Goal: Task Accomplishment & Management: Complete application form

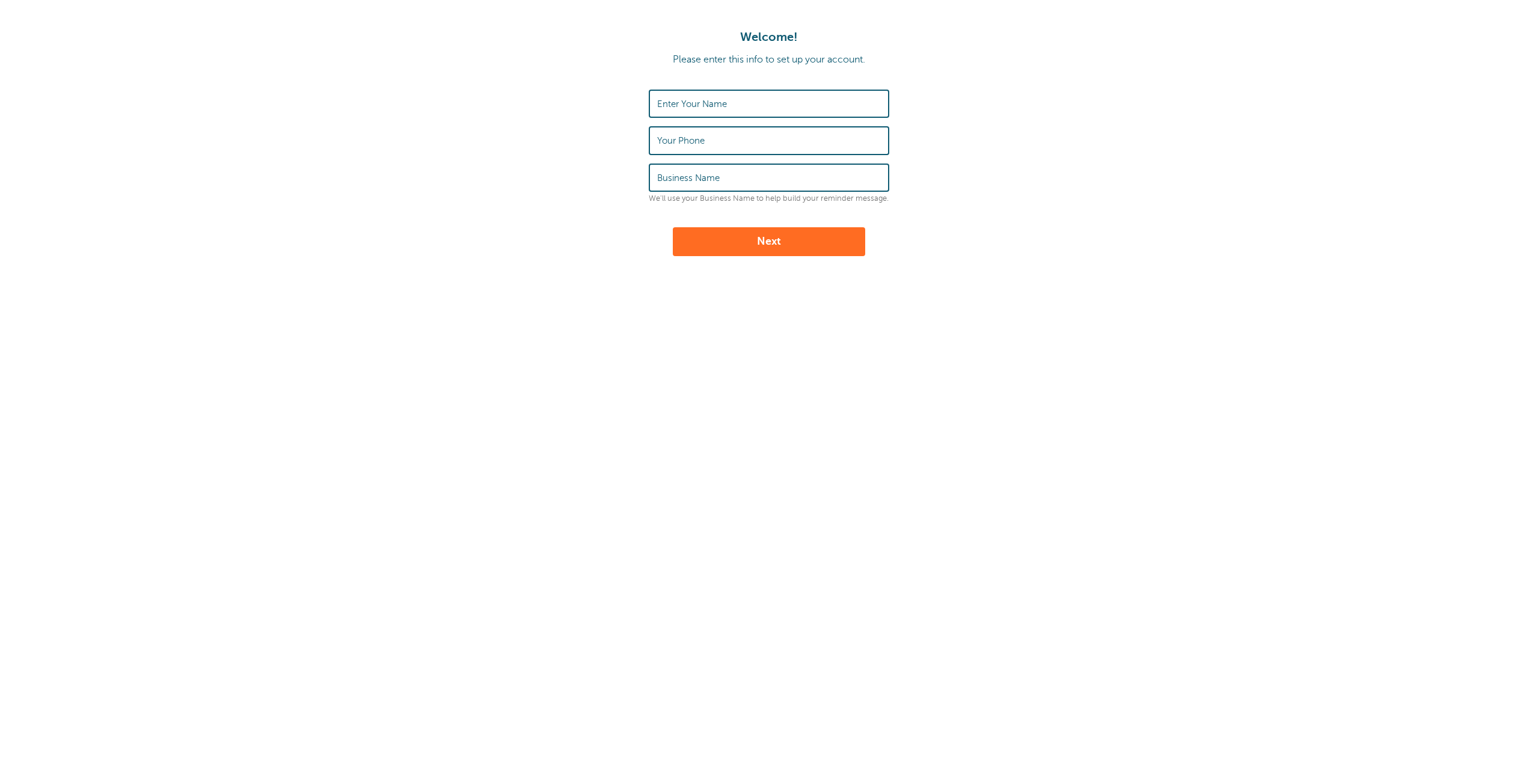
click at [674, 99] on label "Enter Your Name" at bounding box center [692, 104] width 70 height 11
click at [674, 99] on input "Enter Your Name" at bounding box center [769, 104] width 223 height 26
type input "[PERSON_NAME]"
type input "2818504027"
type input "ARCHITECTS CONSTRUCTION MANAGERS LLC"
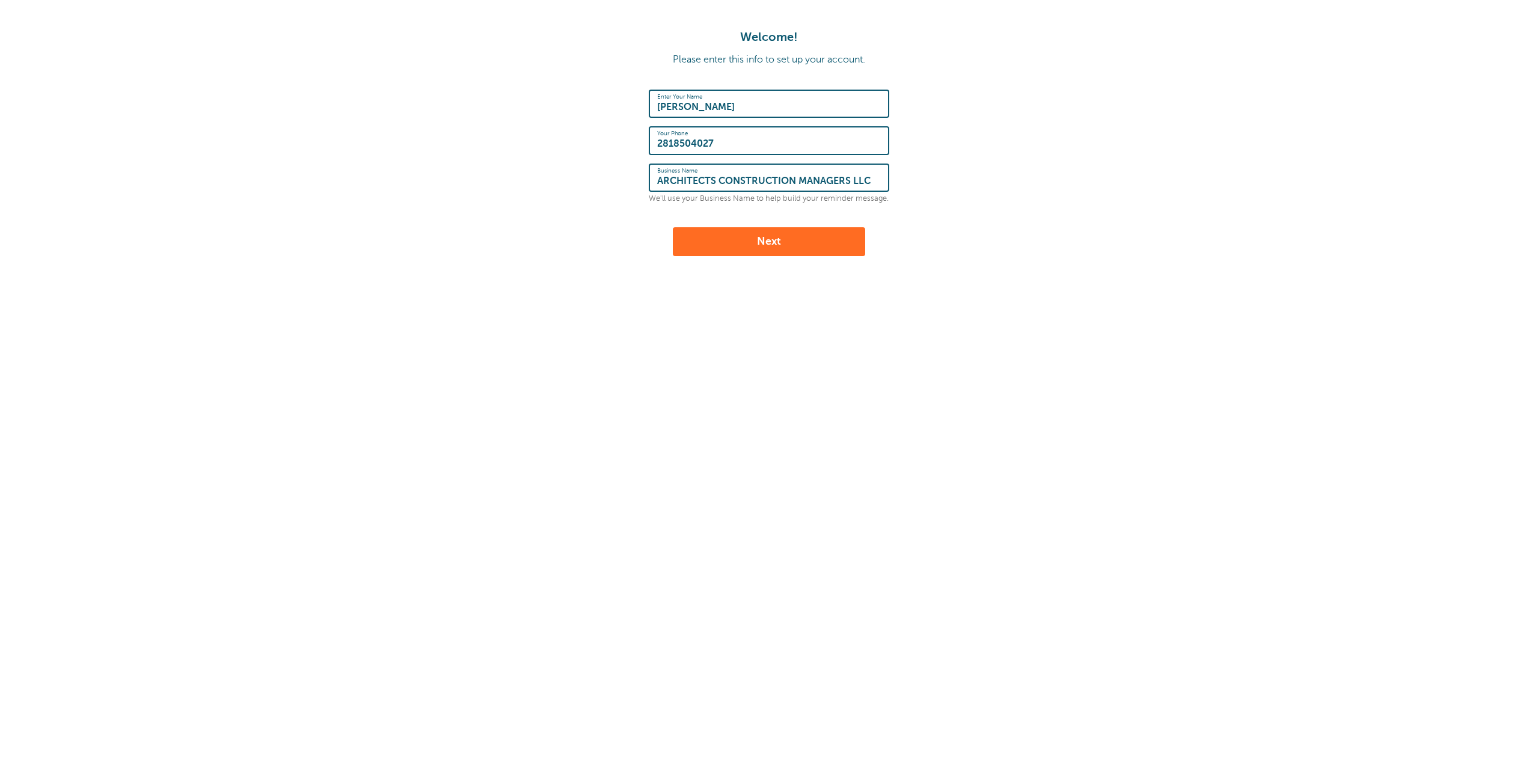
click at [739, 235] on button "Next" at bounding box center [769, 241] width 192 height 29
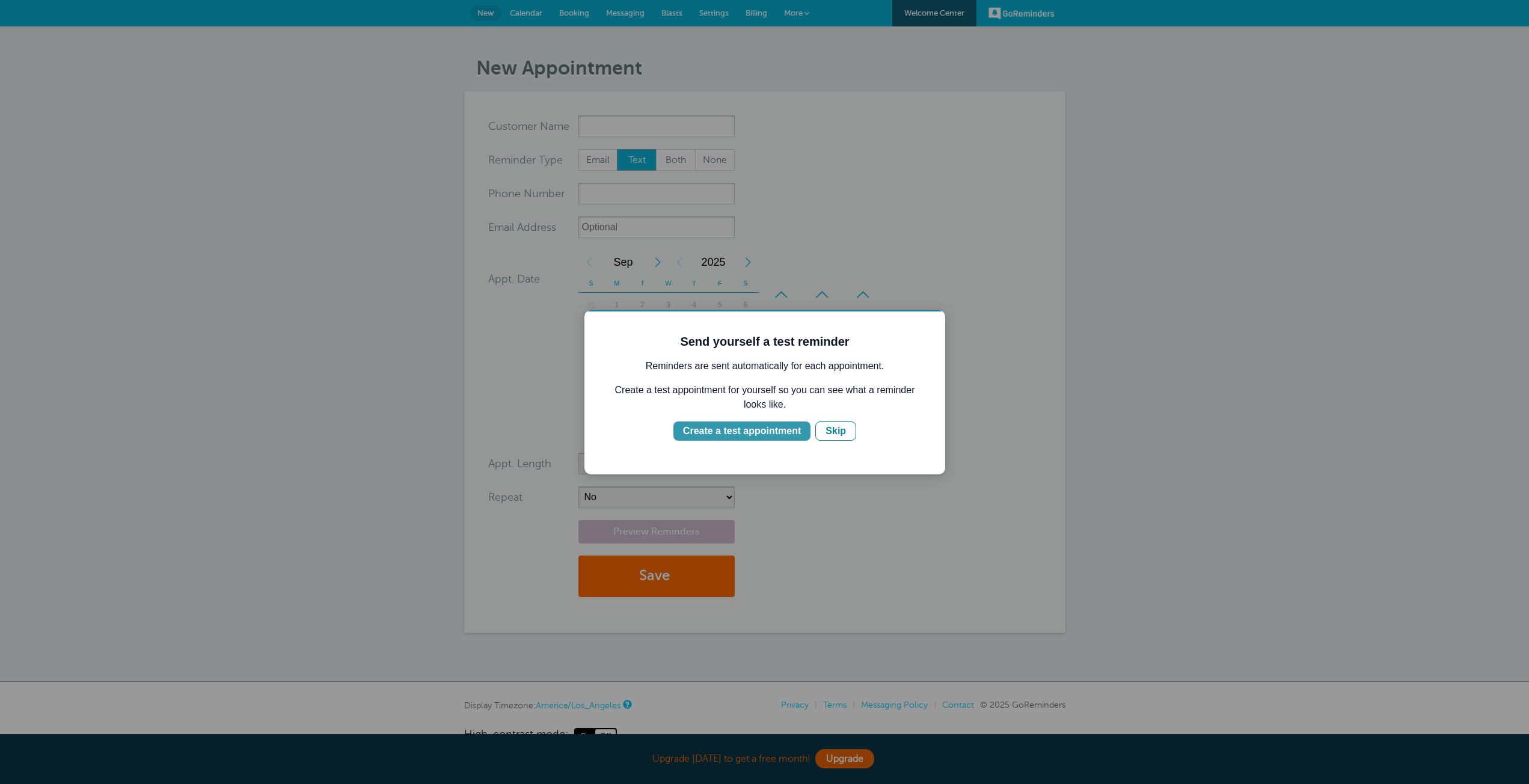
click at [758, 428] on div "Create a test appointment" at bounding box center [742, 430] width 118 height 14
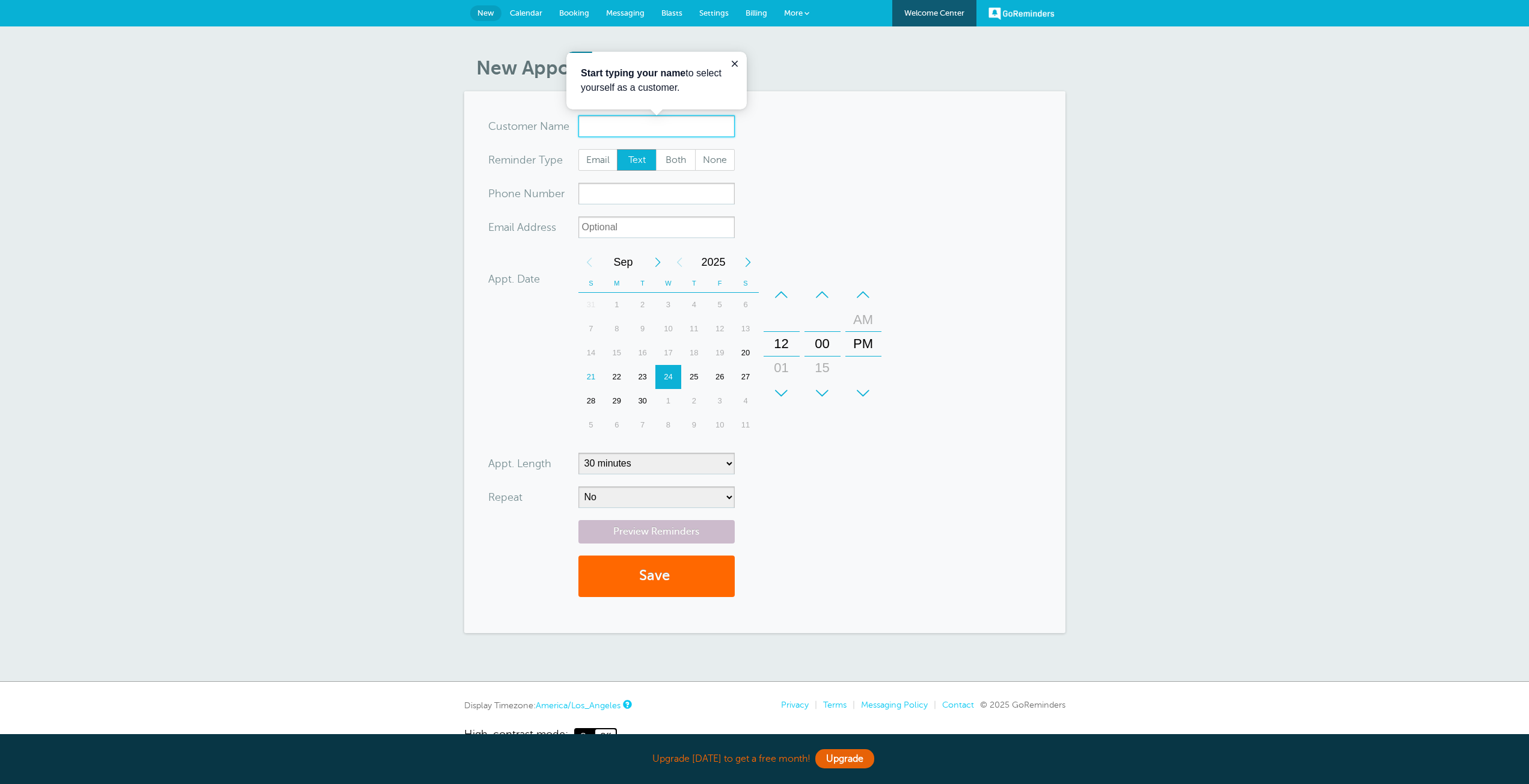
click at [617, 124] on input "x-no-autofill" at bounding box center [657, 126] width 157 height 22
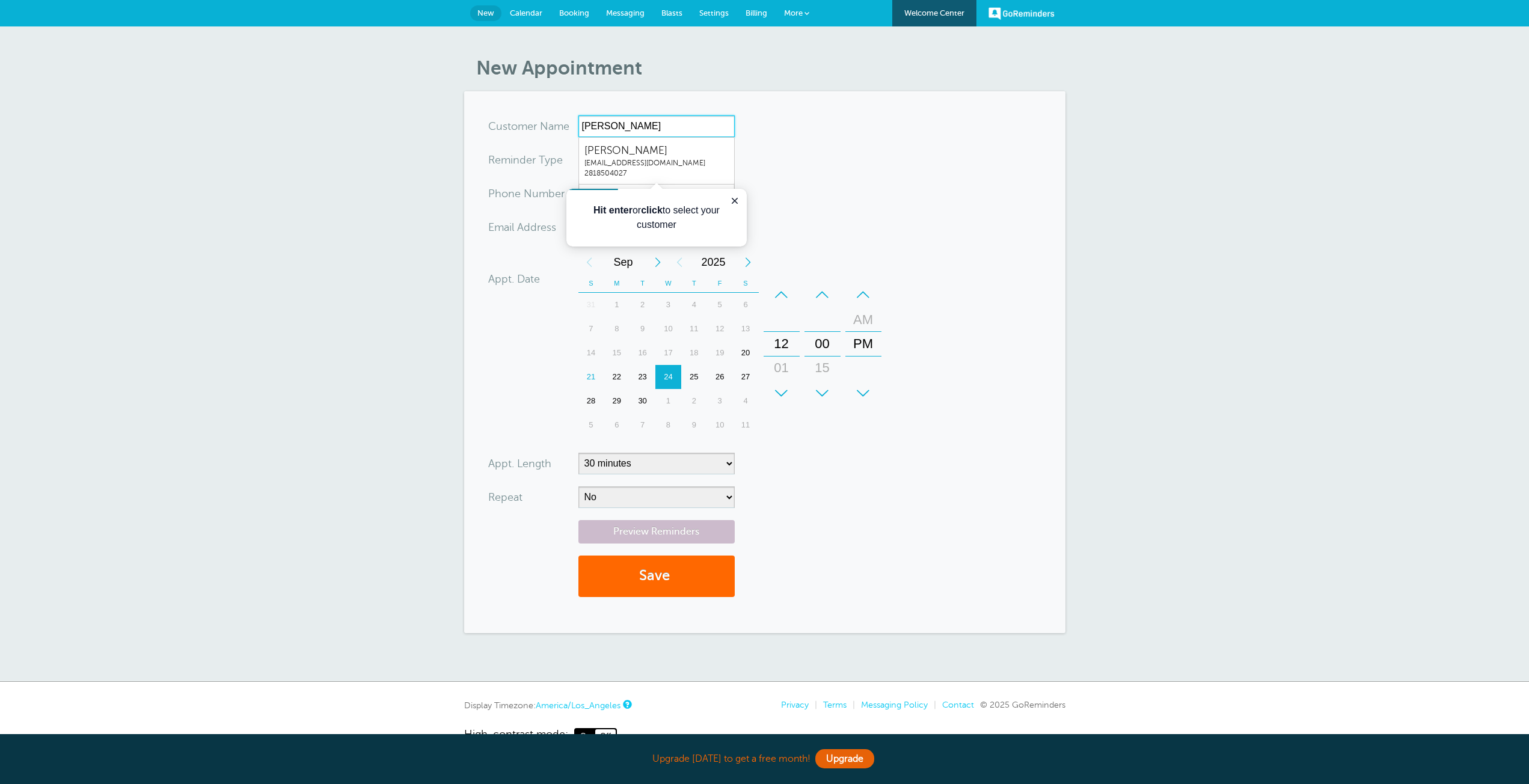
type input "[PERSON_NAME]"
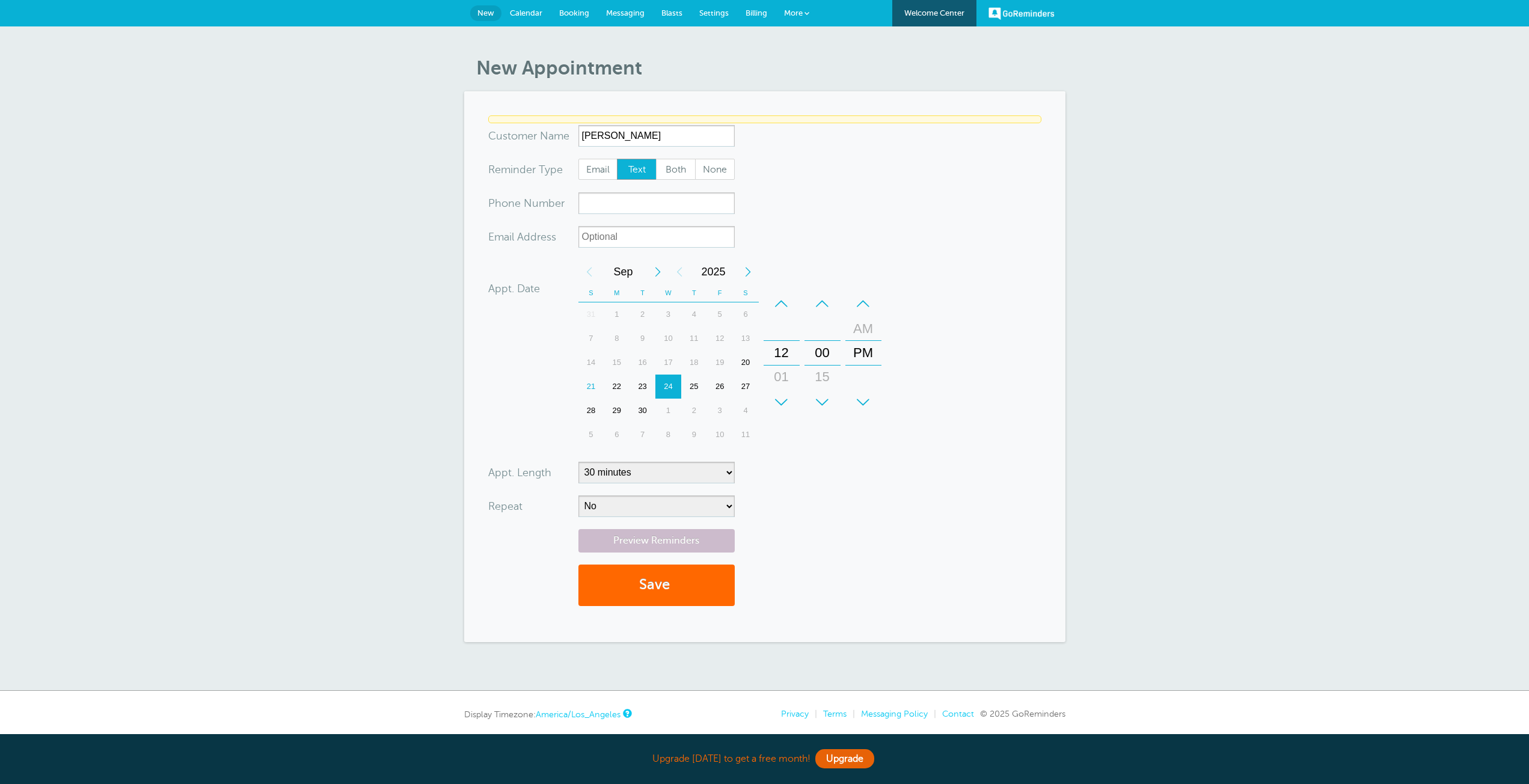
click at [513, 125] on div "x-no-autofill Cus tomer N ame ashok mungara ashokmungaraashokmungara@gmail.com2…" at bounding box center [764, 125] width 554 height 0
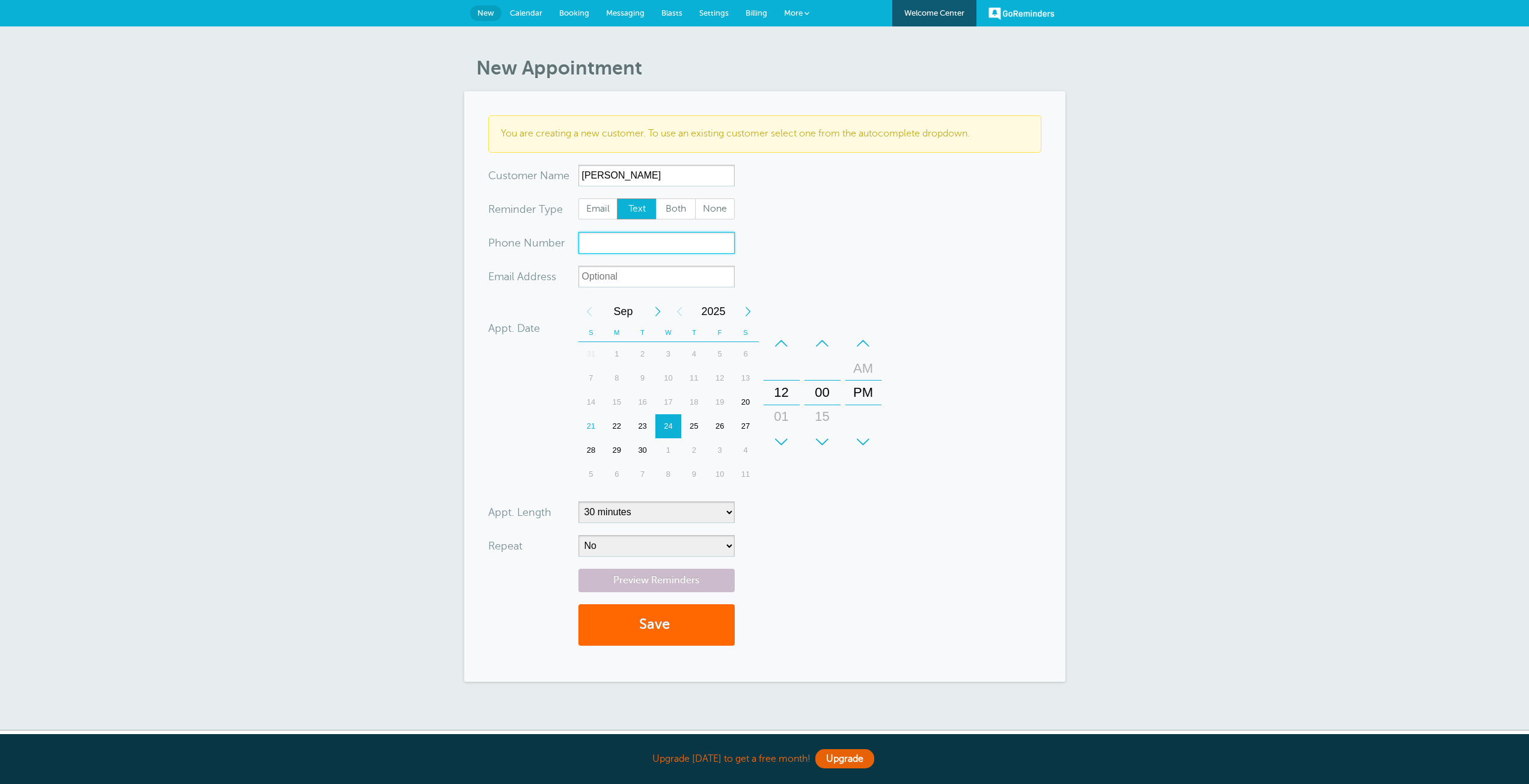
click at [589, 240] on input "xxx-no-autofill" at bounding box center [657, 243] width 157 height 22
type input "2818504027"
click at [632, 274] on input "xx-no-autofill" at bounding box center [657, 276] width 157 height 22
drag, startPoint x: 551, startPoint y: 463, endPoint x: 588, endPoint y: 426, distance: 52.3
click at [588, 426] on div "Appt. Date 09/24/2025 12:00 Calendar Time + – Month January February March Apri…" at bounding box center [687, 394] width 398 height 190
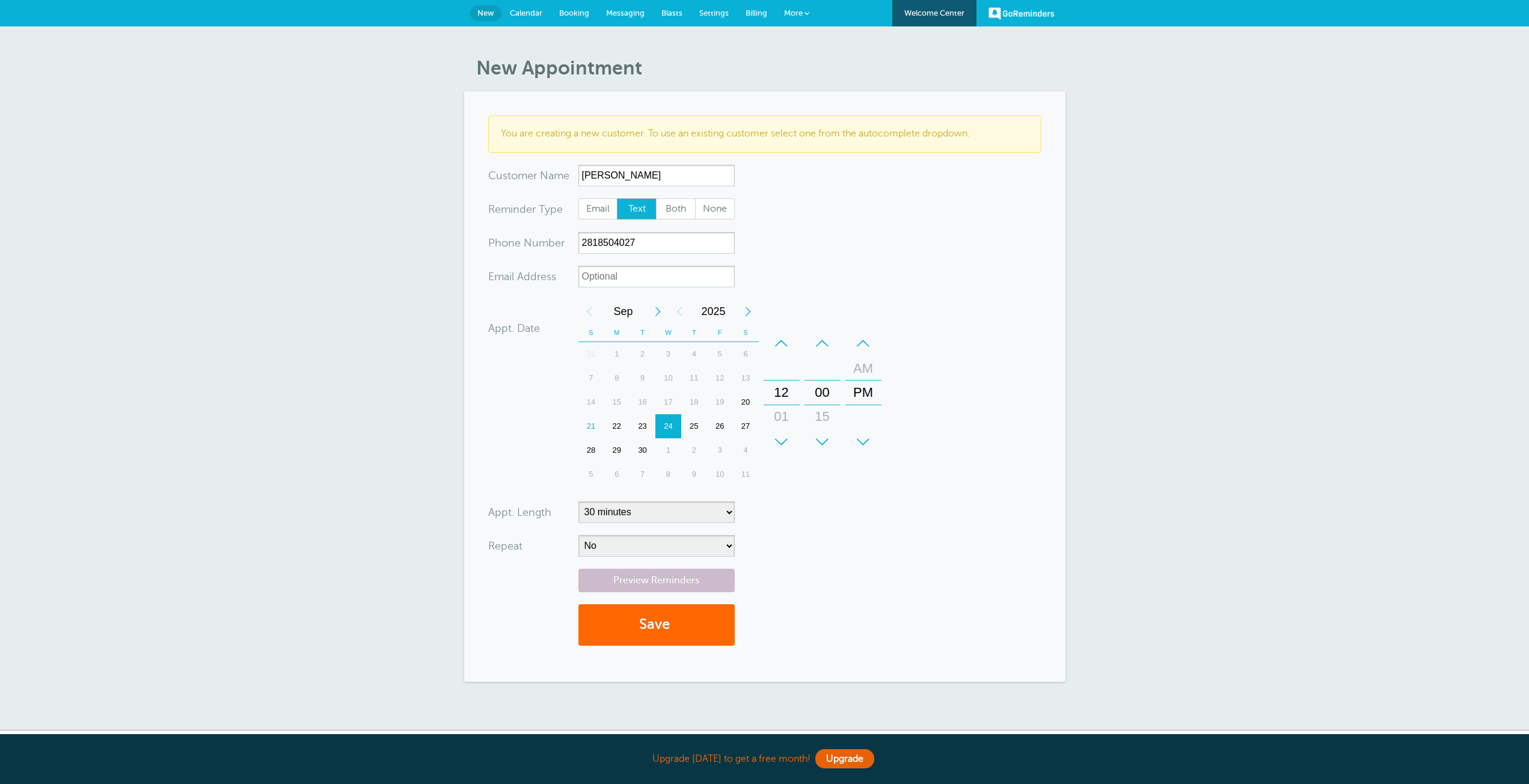
drag, startPoint x: 590, startPoint y: 421, endPoint x: 643, endPoint y: 445, distance: 58.2
click at [590, 421] on div "21" at bounding box center [591, 426] width 26 height 24
click at [776, 395] on div "12" at bounding box center [782, 392] width 29 height 24
click at [785, 394] on div "12" at bounding box center [782, 392] width 29 height 24
click at [786, 391] on div "12" at bounding box center [782, 392] width 29 height 24
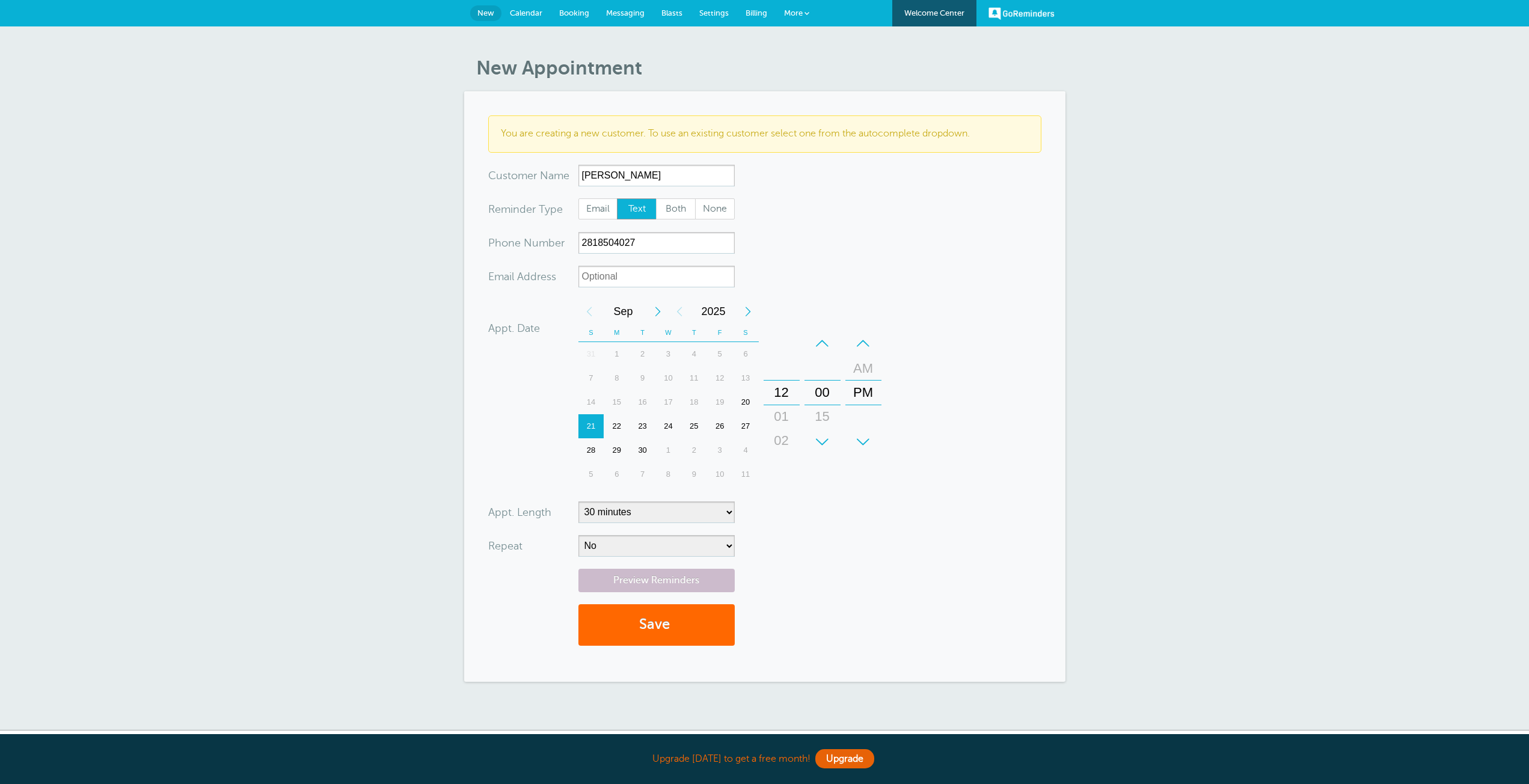
click at [786, 391] on div "12" at bounding box center [782, 392] width 29 height 24
drag, startPoint x: 791, startPoint y: 389, endPoint x: 779, endPoint y: 387, distance: 12.2
click at [779, 387] on div "12" at bounding box center [782, 390] width 29 height 24
click at [783, 444] on div "+" at bounding box center [782, 442] width 36 height 24
click at [782, 341] on div "–" at bounding box center [782, 343] width 36 height 24
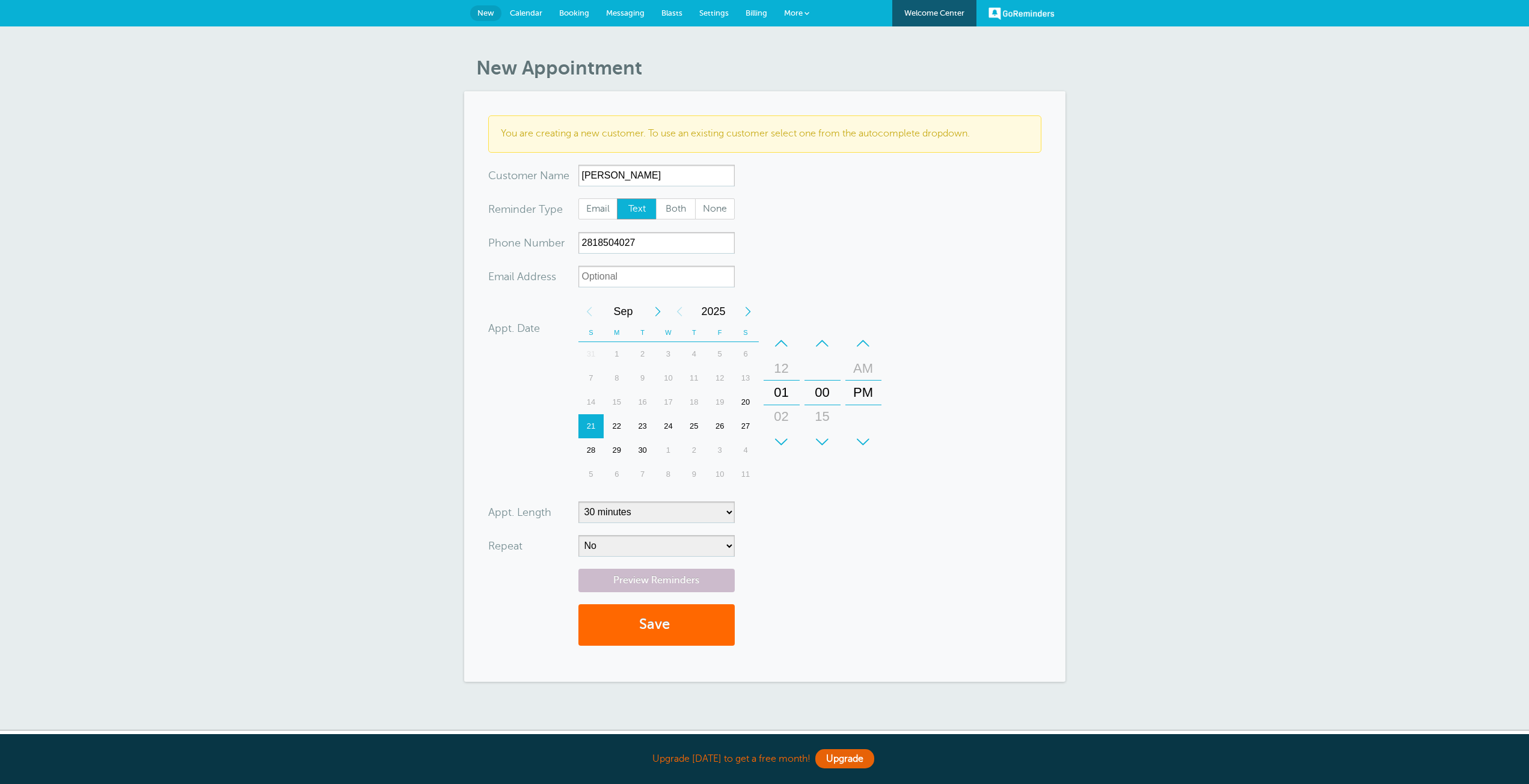
click at [782, 339] on div "–" at bounding box center [782, 343] width 36 height 24
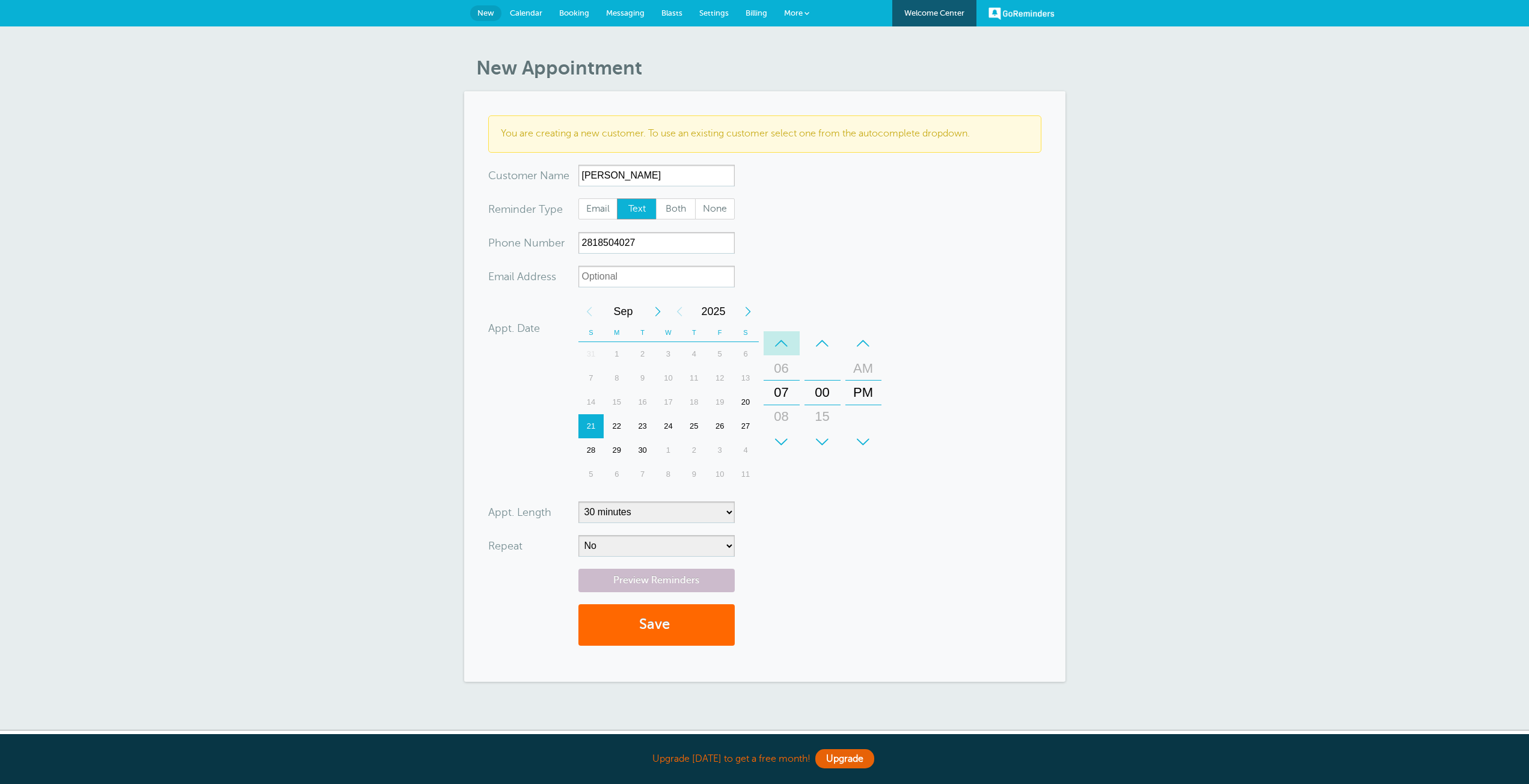
click at [782, 339] on div "–" at bounding box center [782, 343] width 36 height 24
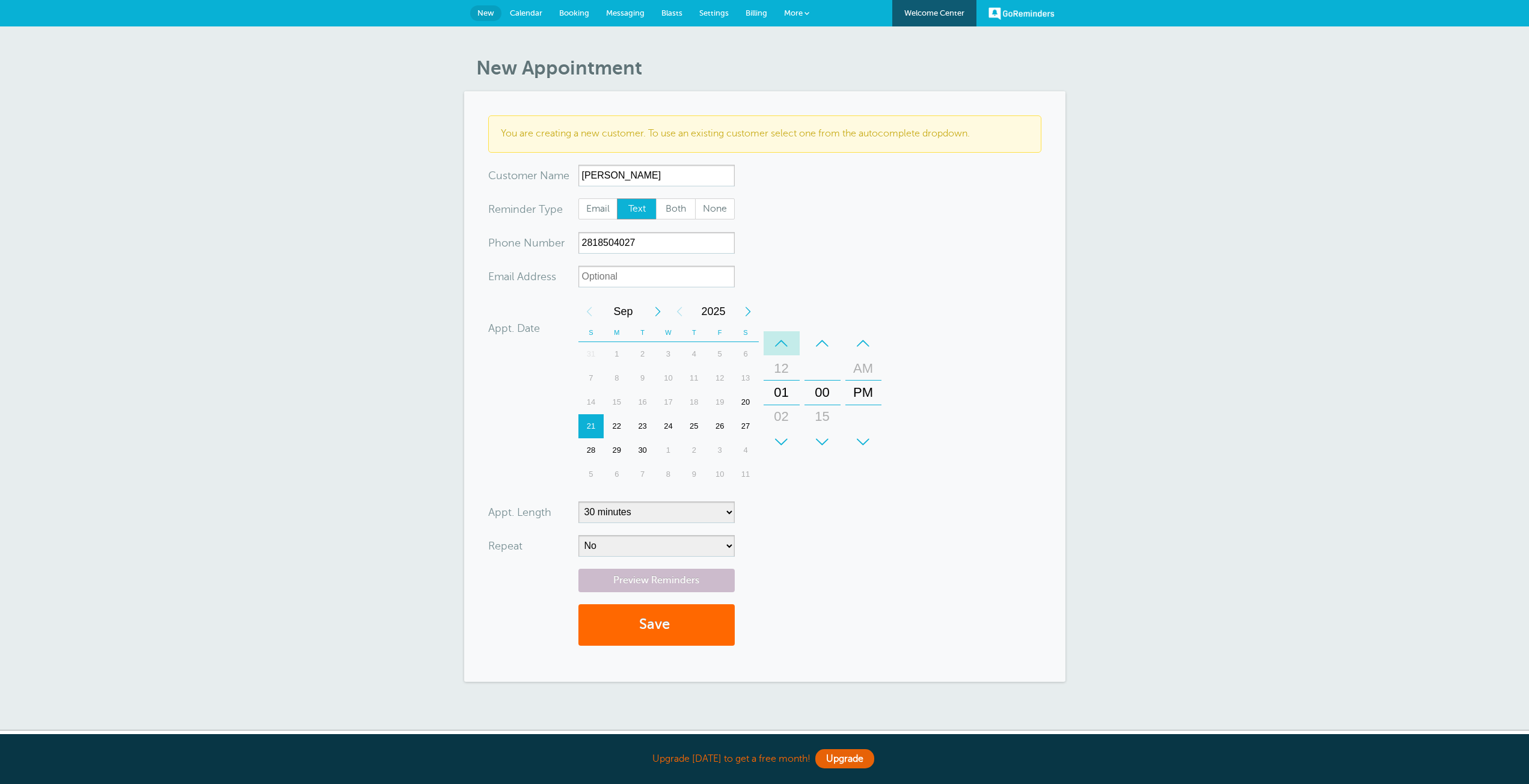
click at [782, 339] on div "–" at bounding box center [782, 343] width 36 height 24
click at [781, 441] on div "+" at bounding box center [782, 442] width 36 height 24
click at [822, 341] on div "–" at bounding box center [823, 343] width 36 height 24
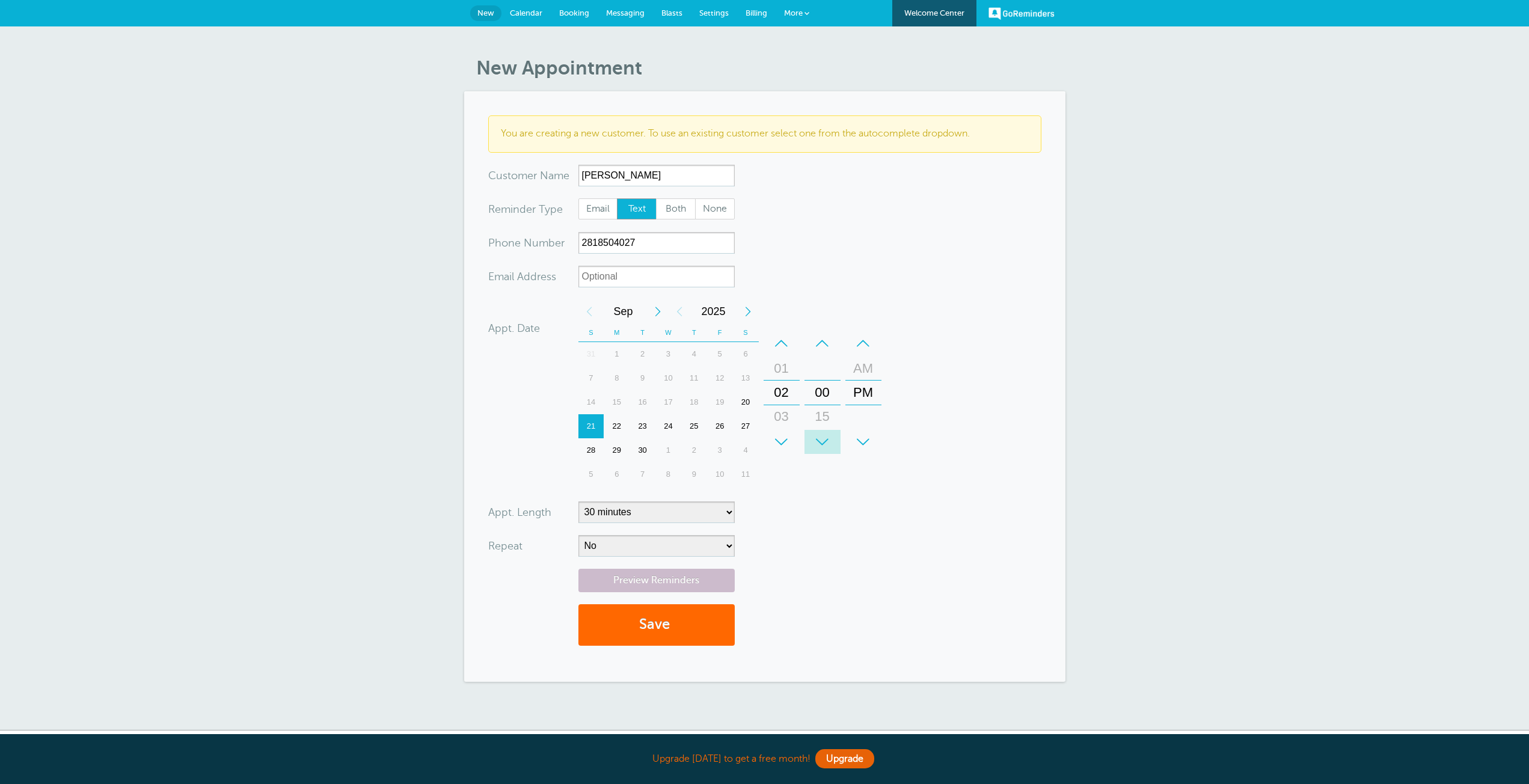
click at [824, 442] on div "+" at bounding box center [823, 442] width 36 height 24
click at [824, 340] on div "–" at bounding box center [823, 343] width 36 height 24
click at [818, 447] on div "+" at bounding box center [823, 442] width 36 height 24
click at [818, 445] on div "+" at bounding box center [823, 442] width 36 height 24
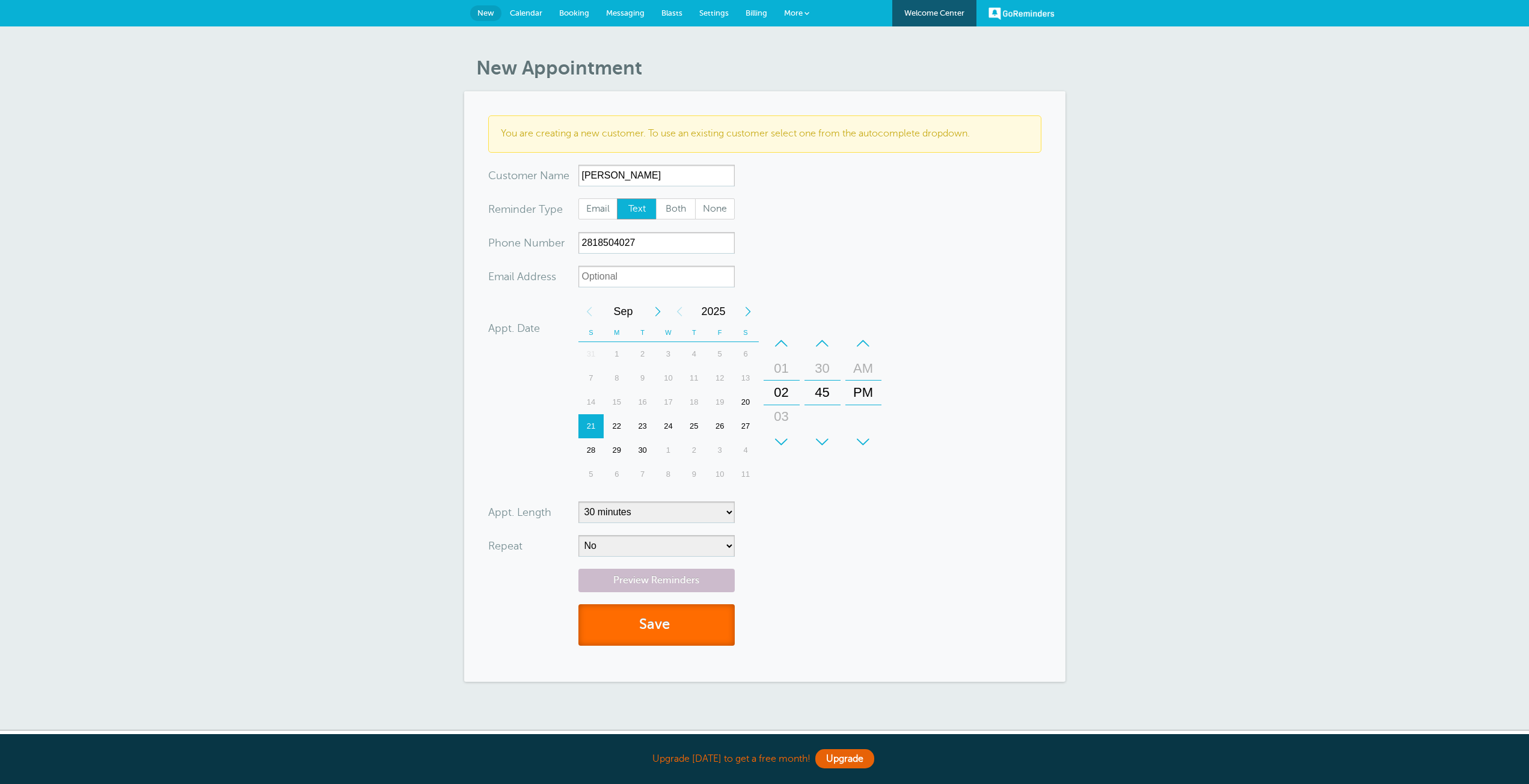
click at [663, 636] on button "Save" at bounding box center [657, 624] width 157 height 41
